Goal: Task Accomplishment & Management: Use online tool/utility

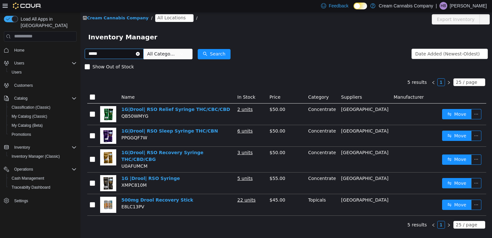
click at [140, 54] on icon "icon: close-circle" at bounding box center [138, 54] width 4 height 4
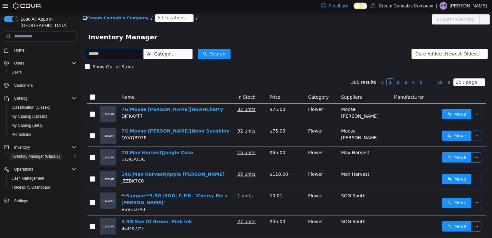
click at [37, 154] on span "Inventory Manager (Classic)" at bounding box center [36, 156] width 48 height 5
click at [255, 95] on span "In Stock" at bounding box center [246, 96] width 18 height 5
click at [29, 154] on span "Inventory Manager (Classic)" at bounding box center [36, 156] width 48 height 5
click at [253, 98] on span "In Stock" at bounding box center [246, 96] width 18 height 5
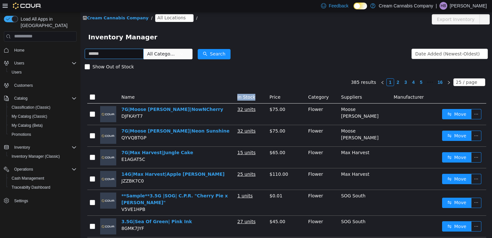
click at [253, 98] on span "In Stock" at bounding box center [246, 96] width 18 height 5
click at [480, 56] on icon "icon: down" at bounding box center [482, 54] width 4 height 5
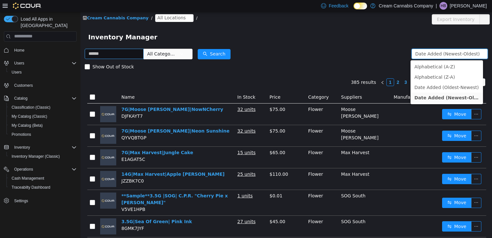
click at [336, 62] on div "Show Out of Stock" at bounding box center [286, 66] width 403 height 13
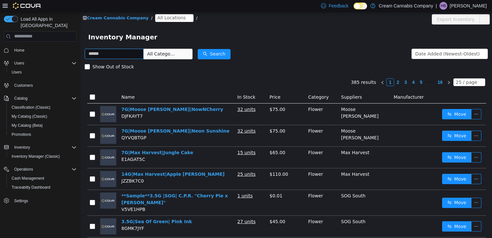
click at [167, 21] on span "All Locations" at bounding box center [171, 17] width 28 height 7
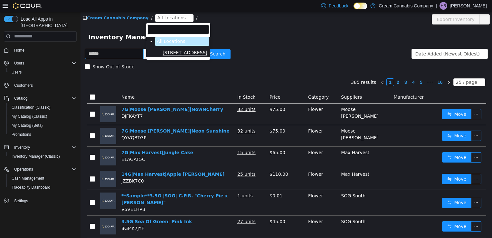
click at [168, 50] on span "[STREET_ADDRESS]" at bounding box center [185, 52] width 45 height 5
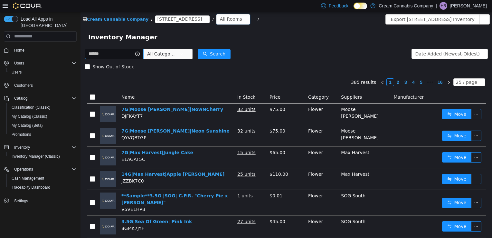
click at [220, 18] on div "All Rooms" at bounding box center [231, 19] width 22 height 10
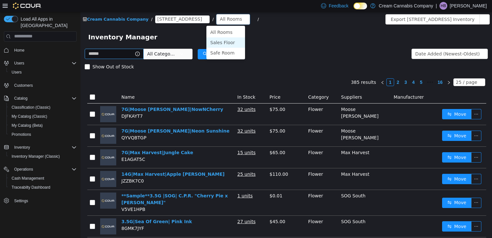
click at [224, 44] on li "Sales Floor" at bounding box center [225, 42] width 39 height 10
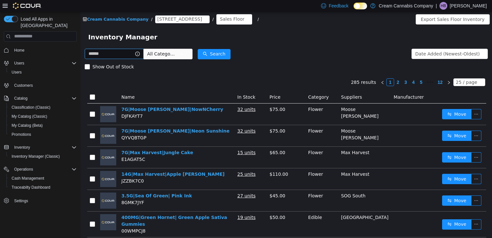
click at [193, 55] on span "All Categories" at bounding box center [168, 53] width 49 height 11
click at [172, 54] on span "All Categories" at bounding box center [161, 53] width 29 height 6
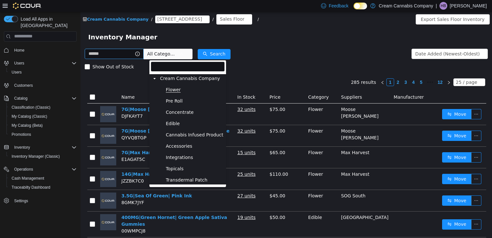
click at [174, 89] on span "Flower" at bounding box center [173, 89] width 15 height 5
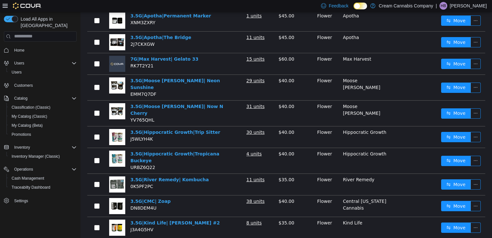
scroll to position [422, 0]
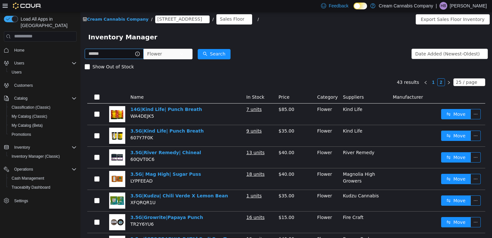
click at [431, 84] on link "1" at bounding box center [433, 81] width 7 height 7
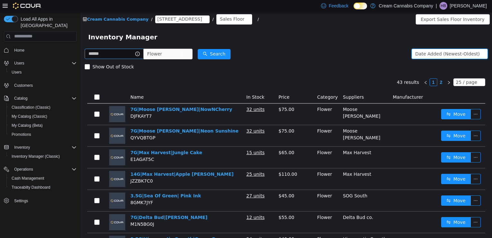
click at [464, 52] on div "Date Added (Newest-Oldest)" at bounding box center [447, 54] width 64 height 10
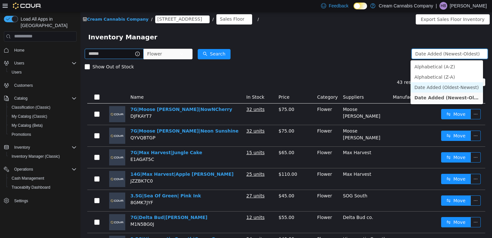
click at [451, 88] on li "Date Added (Oldest-Newest)" at bounding box center [447, 87] width 72 height 10
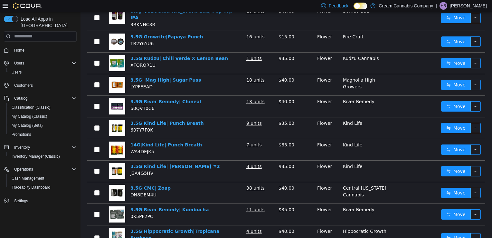
scroll to position [325, 0]
